Goal: Task Accomplishment & Management: Use online tool/utility

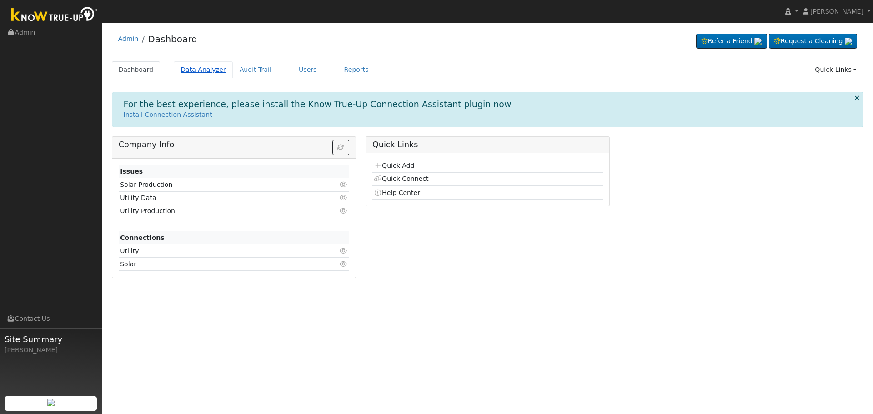
click at [197, 70] on link "Data Analyzer" at bounding box center [203, 69] width 59 height 17
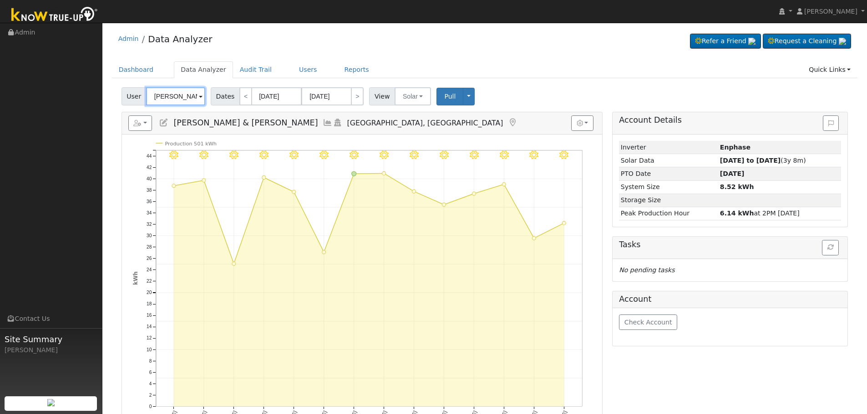
click at [179, 99] on input "[PERSON_NAME] & [PERSON_NAME]" at bounding box center [175, 96] width 59 height 18
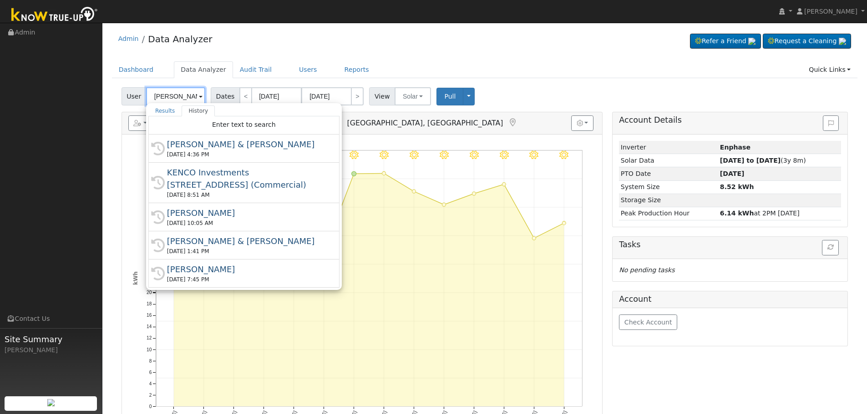
click at [179, 99] on input "[PERSON_NAME] & [PERSON_NAME]" at bounding box center [175, 96] width 59 height 18
paste input "[PERSON_NAME]"
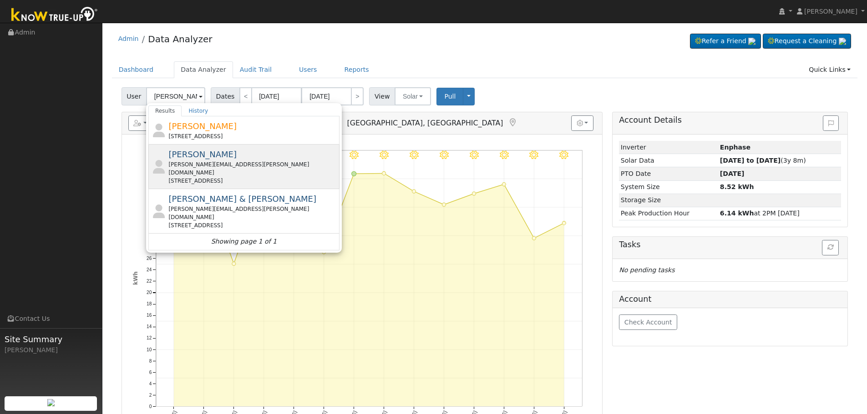
click at [224, 156] on div "[PERSON_NAME] [PERSON_NAME][EMAIL_ADDRESS][PERSON_NAME][DOMAIN_NAME] [STREET_AD…" at bounding box center [252, 166] width 169 height 37
type input "[PERSON_NAME]"
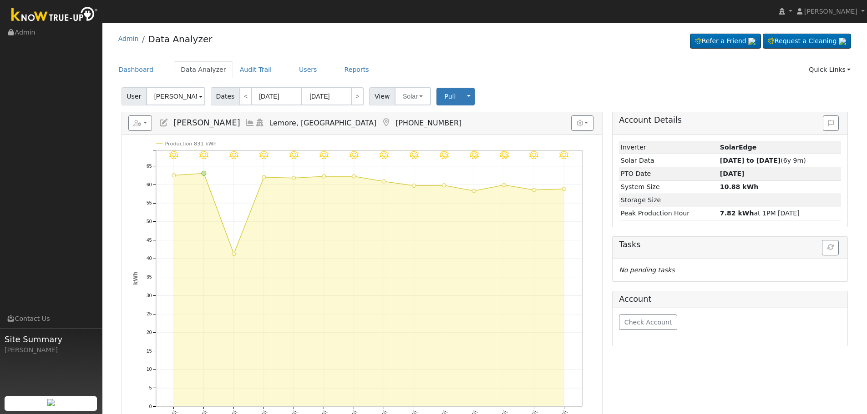
click at [245, 122] on icon at bounding box center [250, 123] width 10 height 8
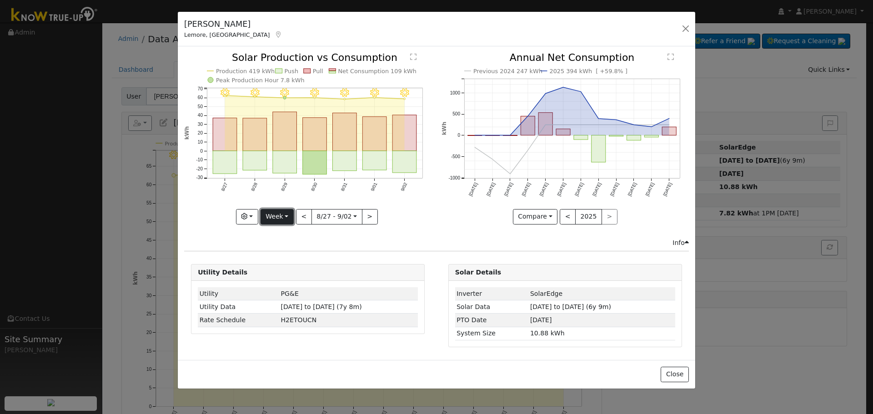
click at [282, 215] on button "Week" at bounding box center [277, 216] width 33 height 15
click at [280, 271] on link "Year" at bounding box center [292, 273] width 63 height 13
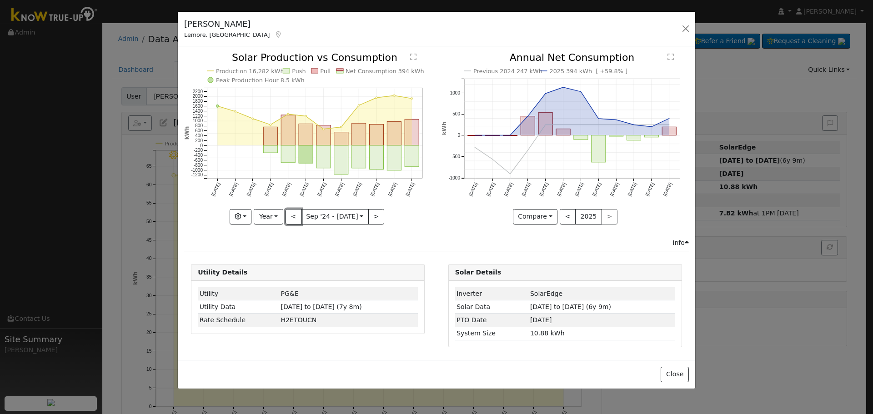
click at [297, 218] on button "<" at bounding box center [294, 216] width 16 height 15
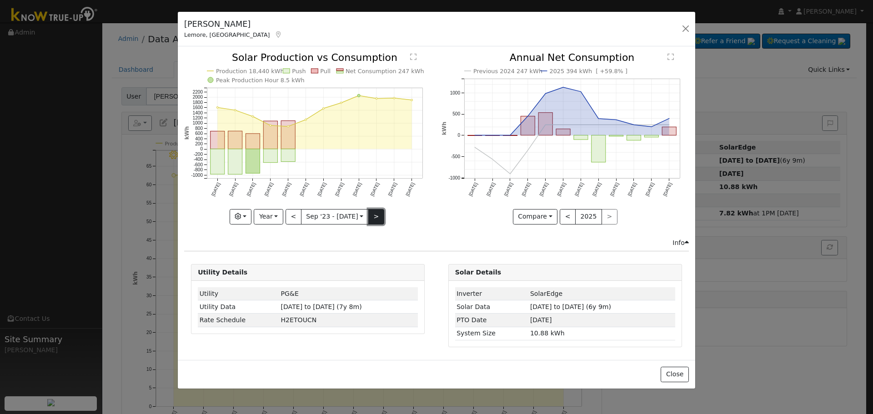
click at [375, 219] on button ">" at bounding box center [376, 216] width 16 height 15
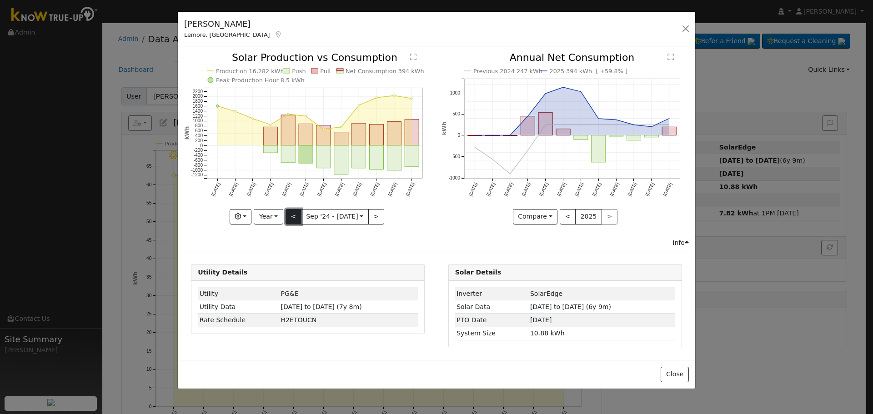
click at [292, 219] on button "<" at bounding box center [294, 216] width 16 height 15
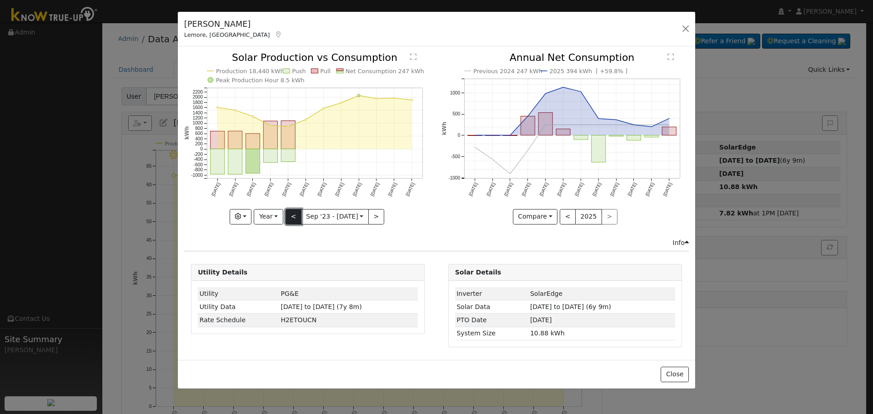
click at [292, 219] on button "<" at bounding box center [294, 216] width 16 height 15
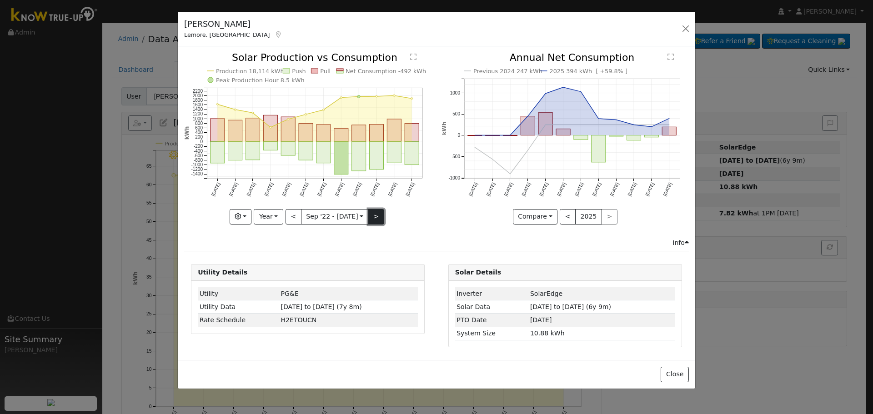
click at [374, 213] on button ">" at bounding box center [376, 216] width 16 height 15
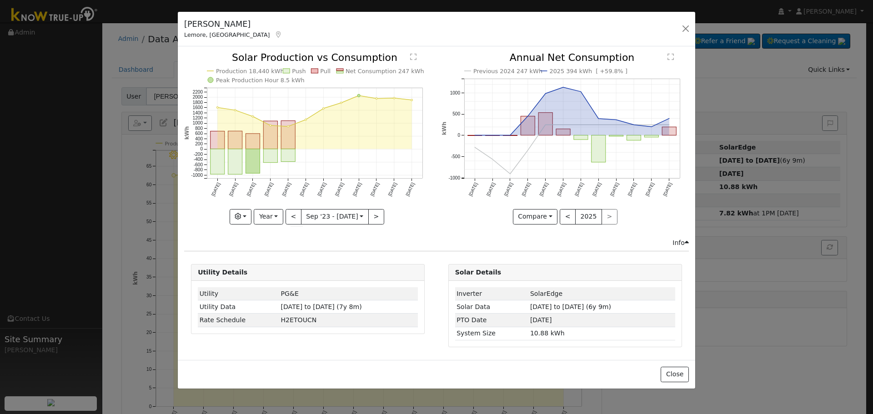
click at [376, 217] on div "Production 18,440 kWh Push Pull Net Consumption 247 kWh Peak Production Hour 8.…" at bounding box center [307, 138] width 247 height 171
click at [373, 219] on button ">" at bounding box center [376, 216] width 16 height 15
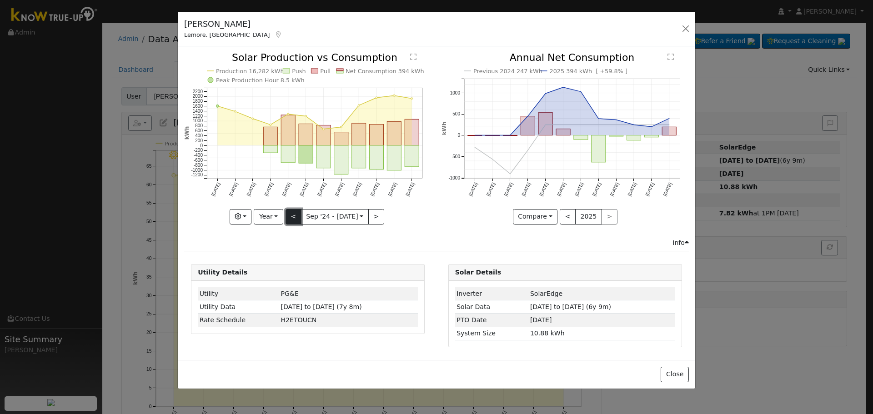
click at [295, 217] on button "<" at bounding box center [294, 216] width 16 height 15
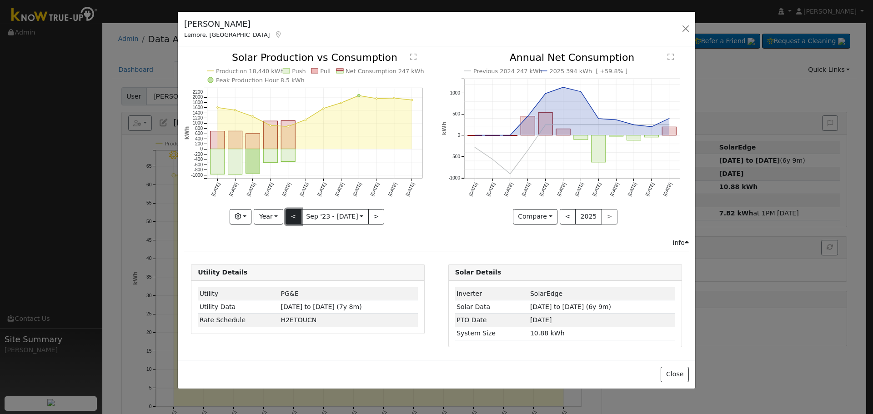
click at [295, 217] on button "<" at bounding box center [294, 216] width 16 height 15
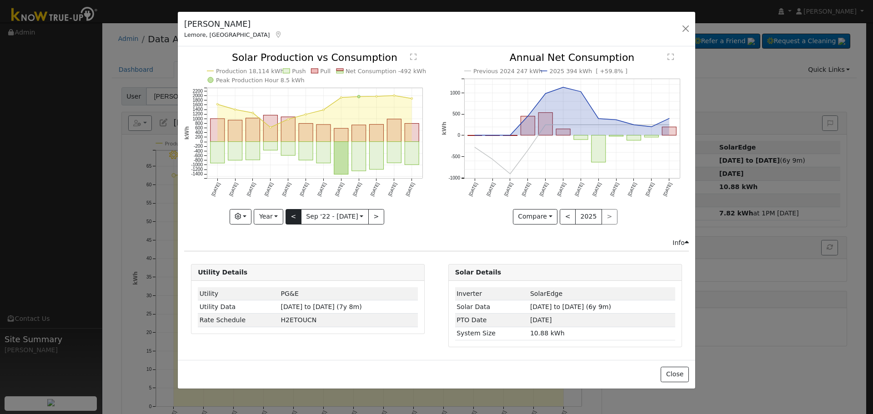
click at [295, 217] on div "Production 18,114 kWh Push Pull Net Consumption -492 kWh Peak Production Hour 8…" at bounding box center [307, 138] width 247 height 171
click at [294, 217] on button "<" at bounding box center [294, 216] width 16 height 15
click at [294, 221] on button "<" at bounding box center [294, 216] width 16 height 15
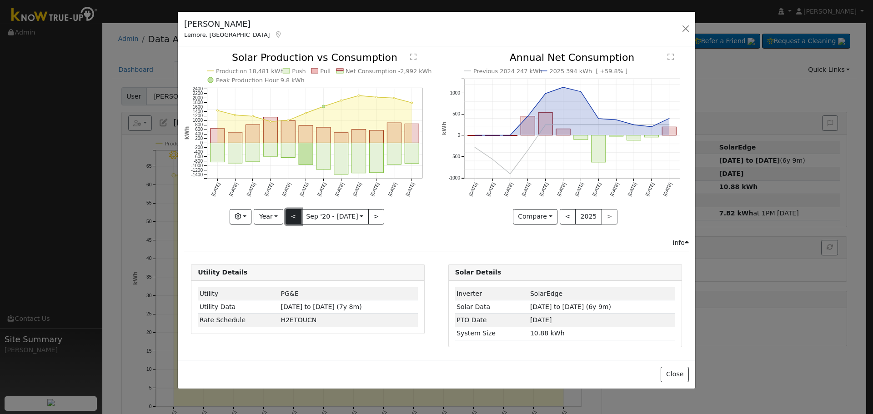
click at [297, 221] on button "<" at bounding box center [294, 216] width 16 height 15
click at [295, 219] on button "<" at bounding box center [294, 216] width 16 height 15
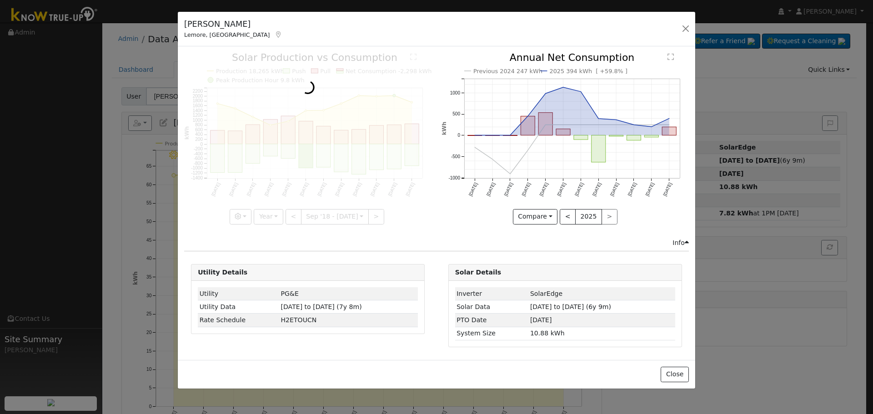
click at [386, 231] on div "Production 18,265 kWh Push Pull Net Consumption -2,298 kWh Peak Production Hour…" at bounding box center [308, 145] width 257 height 185
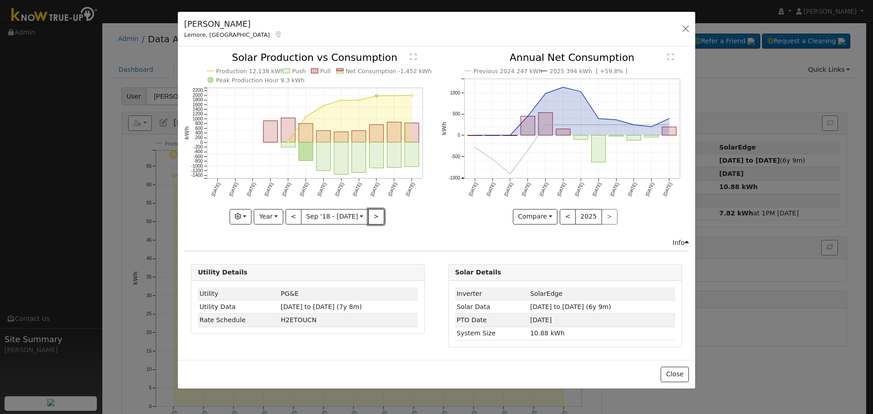
click at [375, 216] on button ">" at bounding box center [376, 216] width 16 height 15
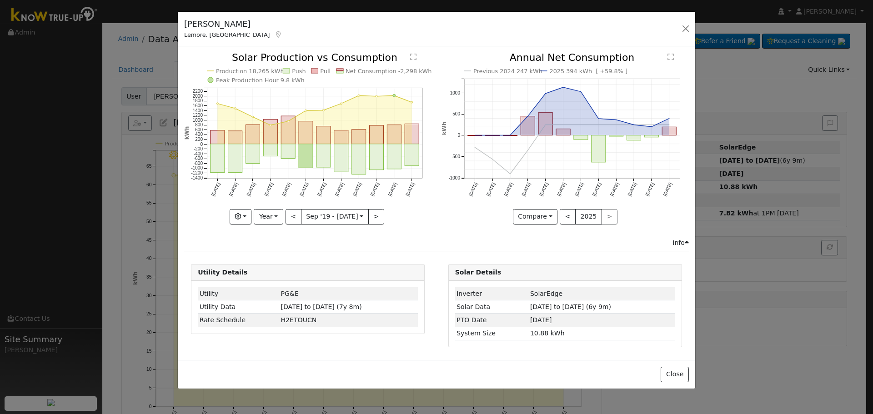
click at [375, 216] on div "Production 18,265 kWh Push Pull Net Consumption -2,298 kWh Peak Production Hour…" at bounding box center [307, 138] width 247 height 171
click at [375, 216] on button ">" at bounding box center [376, 216] width 16 height 15
click at [373, 219] on div "Production 18,481 kWh Push Pull Net Consumption -2,992 kWh Peak Production Hour…" at bounding box center [307, 138] width 247 height 171
click at [373, 219] on button ">" at bounding box center [376, 216] width 16 height 15
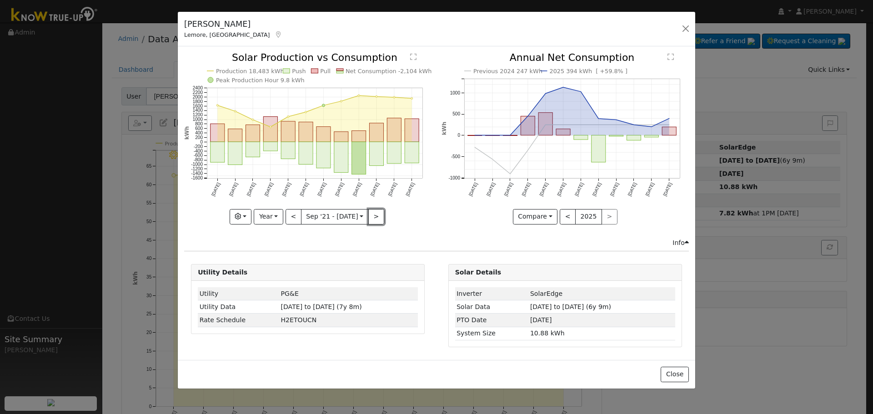
click at [373, 219] on button ">" at bounding box center [376, 216] width 16 height 15
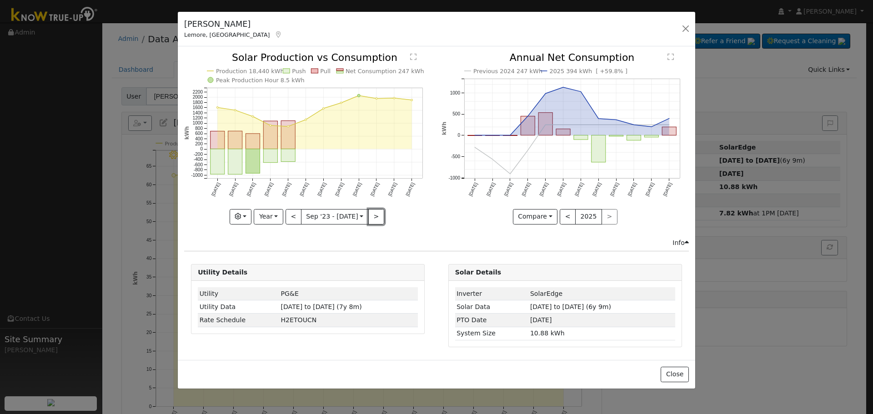
click at [373, 219] on button ">" at bounding box center [376, 216] width 16 height 15
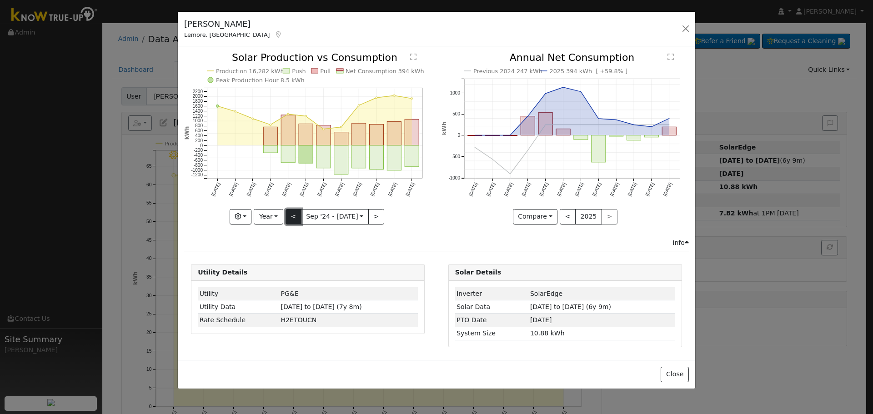
click at [295, 214] on button "<" at bounding box center [294, 216] width 16 height 15
type input "[DATE]"
